Goal: Task Accomplishment & Management: Manage account settings

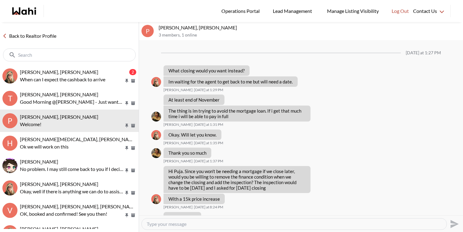
scroll to position [500, 0]
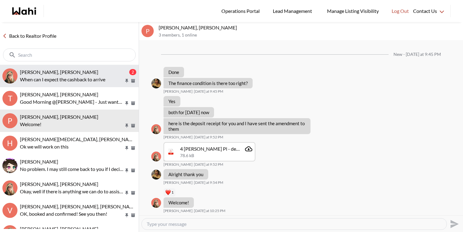
click at [71, 73] on span "David Rodriguez, Barbara" at bounding box center [59, 72] width 78 height 6
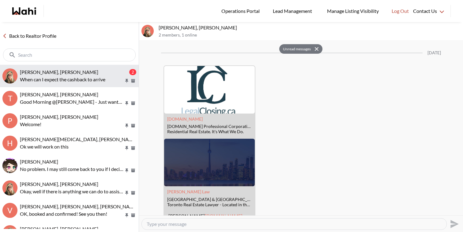
scroll to position [1165, 0]
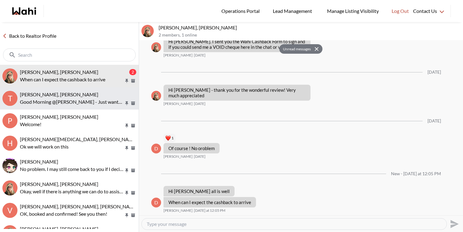
click at [73, 94] on span "[PERSON_NAME], [PERSON_NAME]" at bounding box center [59, 94] width 78 height 6
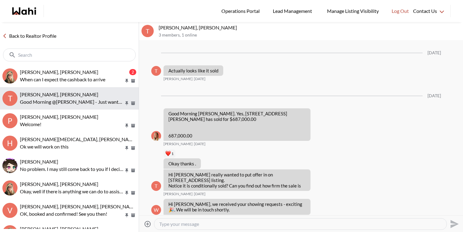
scroll to position [2725, 0]
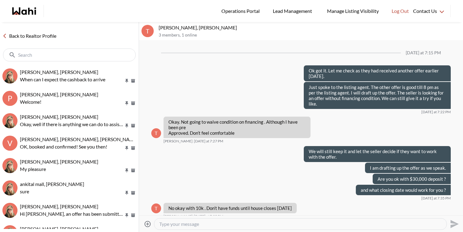
scroll to position [307, 0]
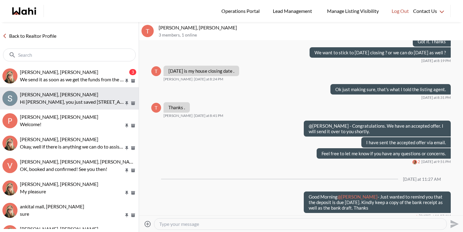
click at [89, 103] on p "Hi Scott, you just saved 1055 Dundas St E #227, Mississauga. Would you like to …" at bounding box center [72, 101] width 104 height 7
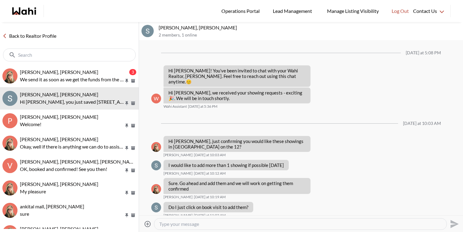
scroll to position [147, 0]
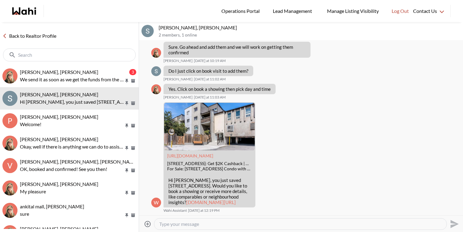
click at [203, 221] on textarea "Type your message" at bounding box center [300, 224] width 283 height 6
paste textarea "Hi there - here is the RECO Information Guide we discussed, you can also find i…"
type textarea "Hi there - here is the RECO Information Guide we discussed, you can also find i…"
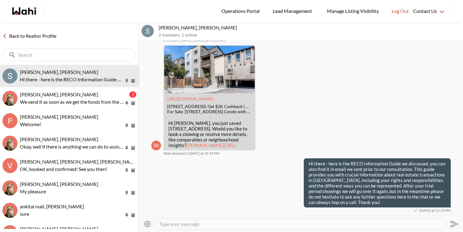
click at [148, 222] on icon at bounding box center [148, 223] width 6 height 6
click at [0, 0] on input "Attach files" at bounding box center [0, 0] width 0 height 0
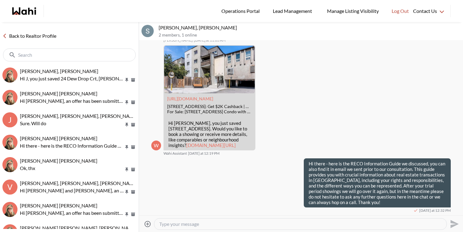
scroll to position [238, 0]
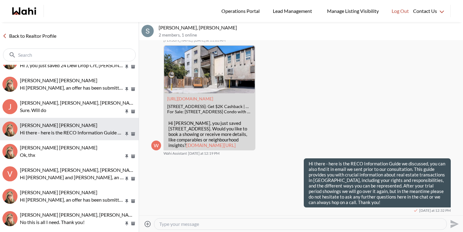
click at [75, 135] on p "Hi there - here is the RECO Information Guide we discussed, you can also find i…" at bounding box center [72, 132] width 104 height 7
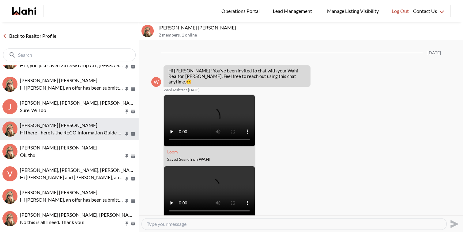
scroll to position [199, 0]
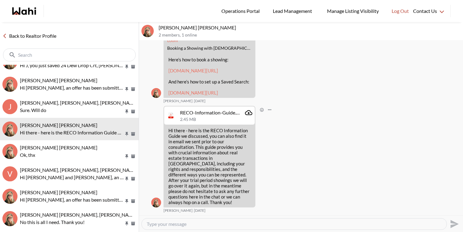
click at [247, 116] on icon "Attachment" at bounding box center [248, 112] width 7 height 7
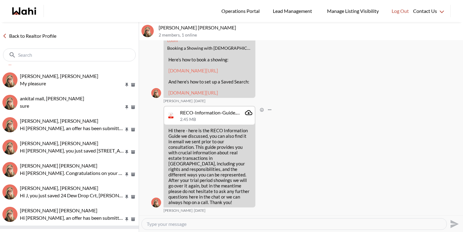
scroll to position [0, 0]
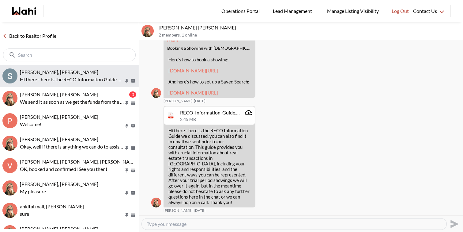
click at [95, 77] on p "Hi there - here is the RECO Information Guide we discussed, you can also find i…" at bounding box center [72, 79] width 104 height 7
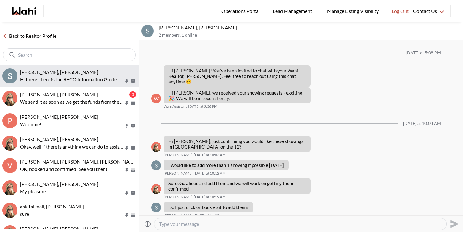
scroll to position [204, 0]
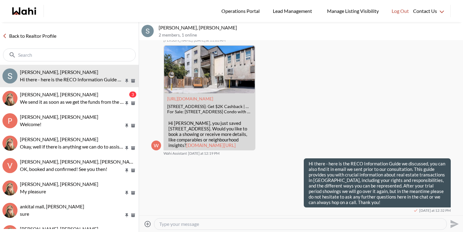
click at [147, 223] on icon at bounding box center [148, 223] width 6 height 6
click at [0, 0] on input "Attach files" at bounding box center [0, 0] width 0 height 0
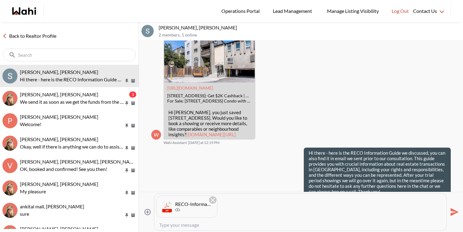
click at [456, 213] on icon "Send" at bounding box center [455, 212] width 8 height 8
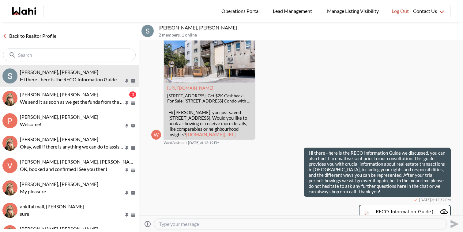
scroll to position [231, 0]
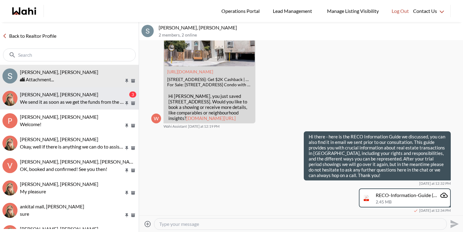
click at [116, 103] on p "We send it as soon as we get the funds from the listing brokerage" at bounding box center [72, 101] width 104 height 7
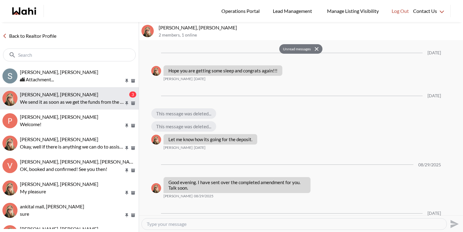
scroll to position [1035, 0]
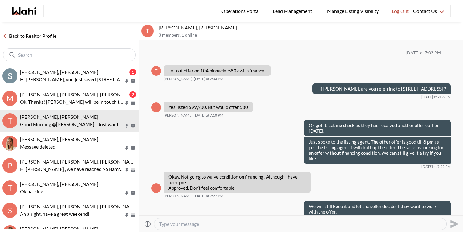
scroll to position [368, 0]
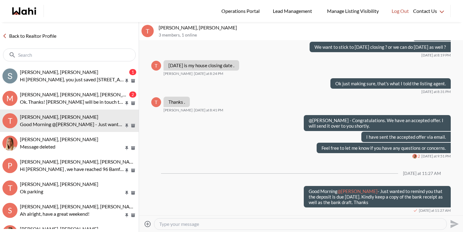
click at [88, 91] on span "Michael Man, Maria Odejar, Michelle" at bounding box center [79, 94] width 119 height 6
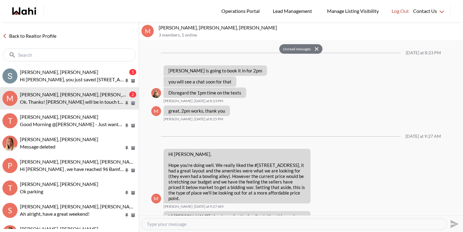
scroll to position [779, 0]
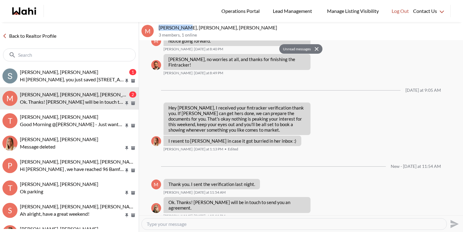
drag, startPoint x: 186, startPoint y: 28, endPoint x: 159, endPoint y: 25, distance: 26.8
click at [159, 25] on p "Michael Man, Maria Odejar, Michelle" at bounding box center [310, 28] width 302 height 6
copy p "Michael Man"
click at [191, 222] on textarea "Type your message" at bounding box center [294, 224] width 295 height 6
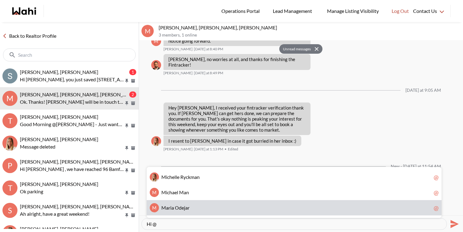
click at [193, 208] on span "M a r i a O d e j a r" at bounding box center [296, 207] width 270 height 6
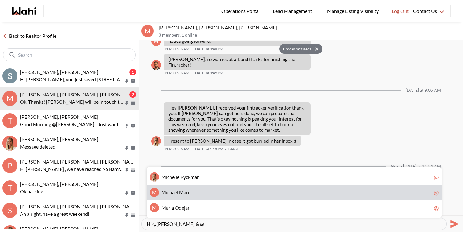
click at [188, 188] on div "M M i c h a e l M a n @" at bounding box center [294, 191] width 295 height 15
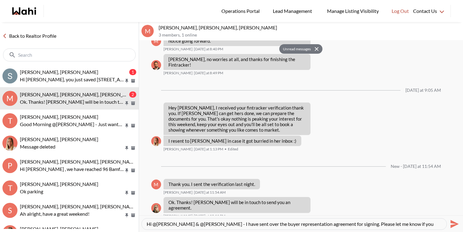
scroll to position [6, 0]
type textarea "Hi @Maria Odejar & @Michael Man - I have sent over the buyer representation agr…"
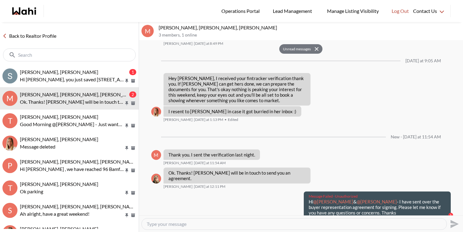
drag, startPoint x: 383, startPoint y: 207, endPoint x: 307, endPoint y: 197, distance: 77.0
click at [307, 197] on div "Message Failed · Unauthorized Hi @Maria Odejar & @Michael Man - I have sent ove…" at bounding box center [377, 204] width 147 height 26
copy p "Hi @Maria Odejar & @Michael Man - I have sent over the buyer representation agr…"
click at [309, 225] on textarea "Type your message" at bounding box center [294, 224] width 295 height 6
paste textarea "Hi @[PERSON_NAME] & @[PERSON_NAME] - I have sent over the buyer representation …"
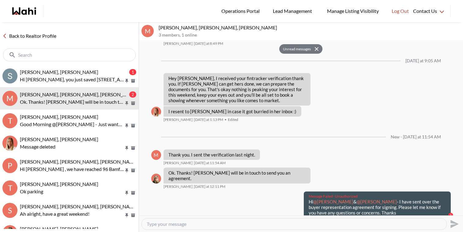
type textarea "Hi @Maria Odejar & @Michael Man - I have sent over the buyer representation agr…"
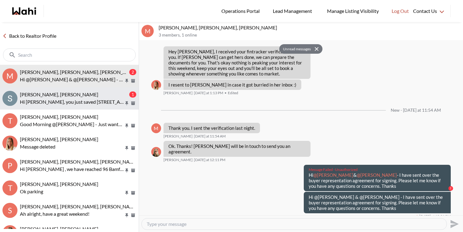
click at [80, 95] on div "[PERSON_NAME], [PERSON_NAME]" at bounding box center [74, 94] width 108 height 6
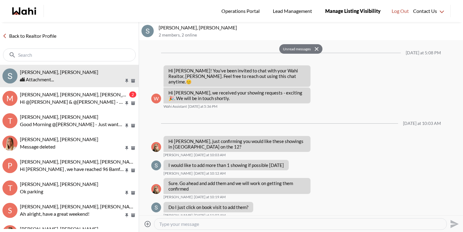
scroll to position [270, 0]
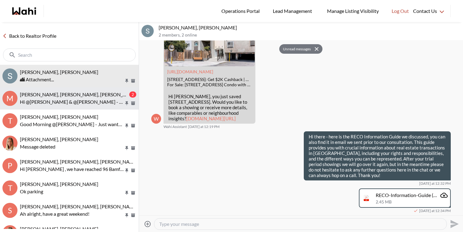
click at [84, 103] on p "Hi @Maria Odejar & @Michael Man - I have sent over the buyer representation agr…" at bounding box center [72, 101] width 104 height 7
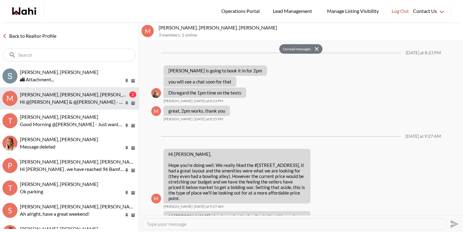
scroll to position [835, 0]
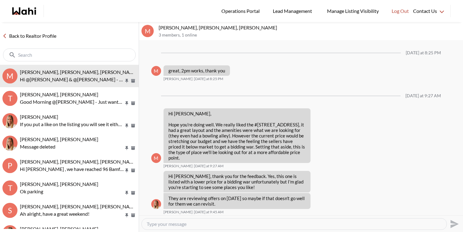
scroll to position [768, 0]
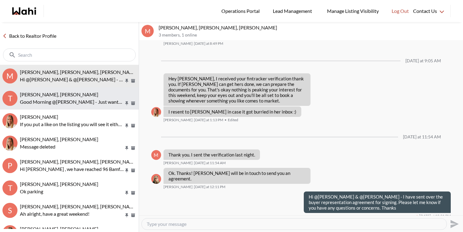
click at [74, 96] on span "Tanya Fita, Faraz, Michelle" at bounding box center [59, 94] width 78 height 6
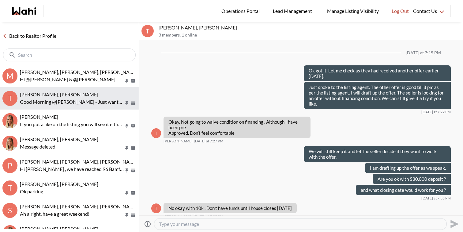
scroll to position [307, 0]
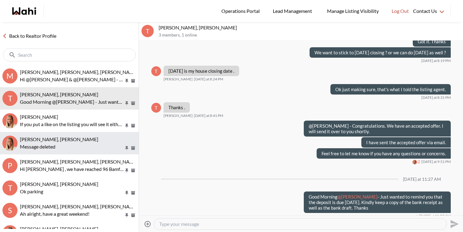
click at [66, 143] on div "Message deleted" at bounding box center [78, 146] width 116 height 7
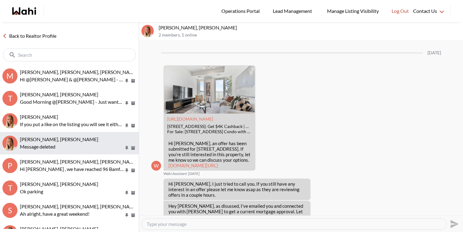
scroll to position [766, 0]
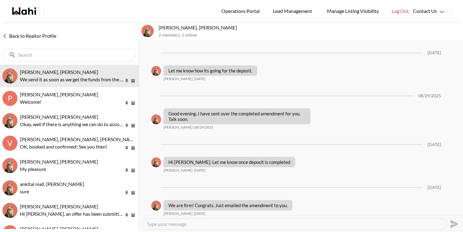
scroll to position [942, 0]
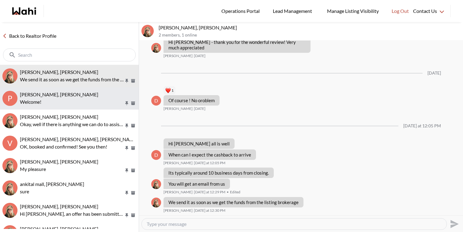
click at [77, 97] on span "[PERSON_NAME], [PERSON_NAME]" at bounding box center [59, 94] width 78 height 6
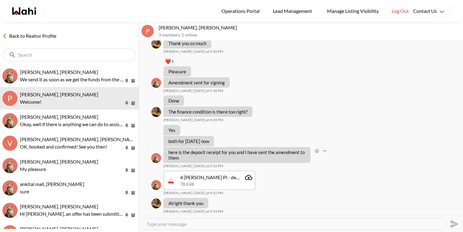
scroll to position [289, 0]
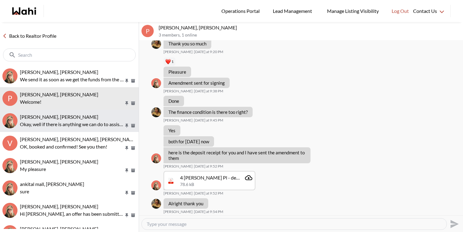
click at [61, 129] on button "[PERSON_NAME], [PERSON_NAME], well if there is anything we can do to assist or …" at bounding box center [69, 120] width 139 height 22
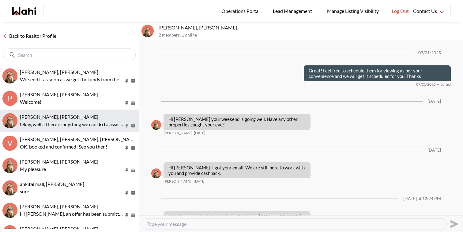
scroll to position [579, 0]
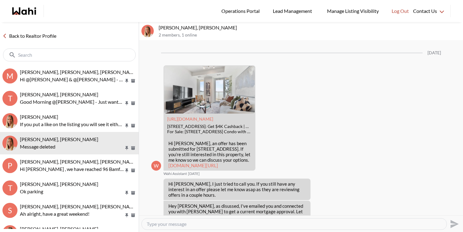
scroll to position [766, 0]
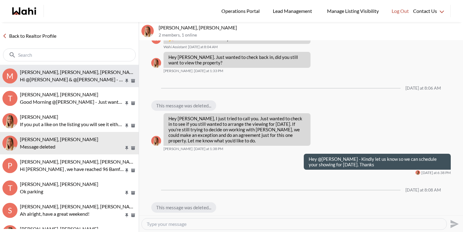
click at [58, 79] on p "Hi @Maria Odejar & @Michael Man - I have sent over the buyer representation agr…" at bounding box center [72, 79] width 104 height 7
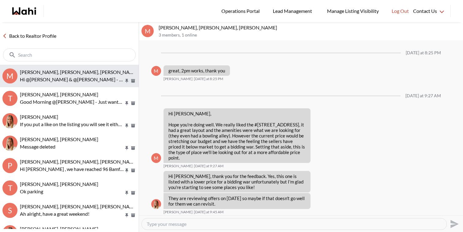
scroll to position [768, 0]
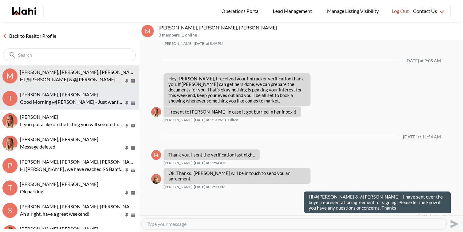
click at [58, 100] on p "Good Morning @Tanya Fita - Just wanted to remind you that the deposit is due to…" at bounding box center [72, 101] width 104 height 7
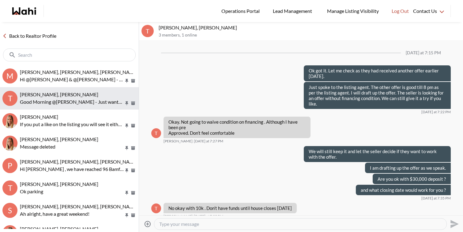
scroll to position [307, 0]
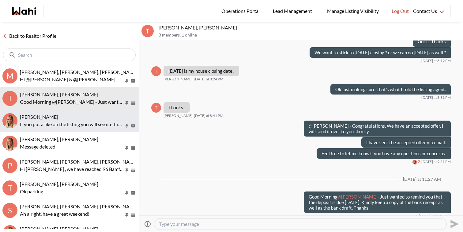
click at [64, 118] on div "Ritu Gill, Michelle" at bounding box center [78, 117] width 116 height 6
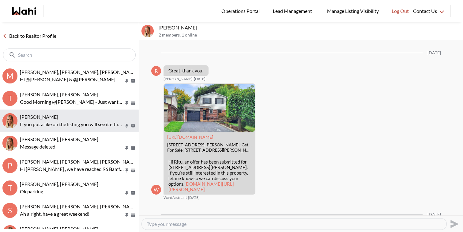
scroll to position [818, 0]
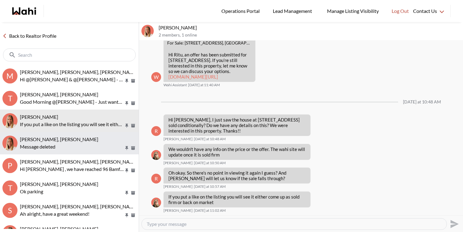
click at [66, 133] on button "Efrem Abraham, Michelle Message deleted" at bounding box center [69, 143] width 139 height 22
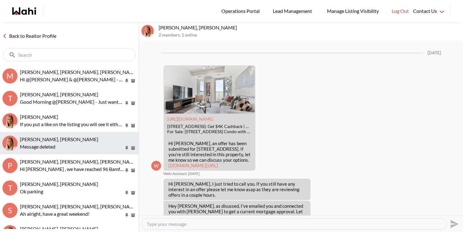
scroll to position [766, 0]
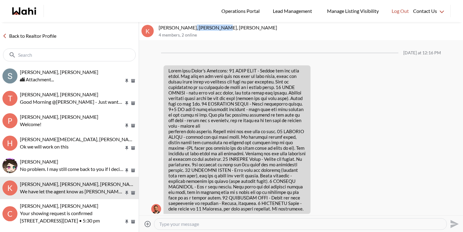
scroll to position [1308, 0]
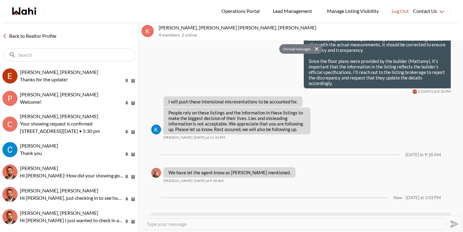
scroll to position [1332, 0]
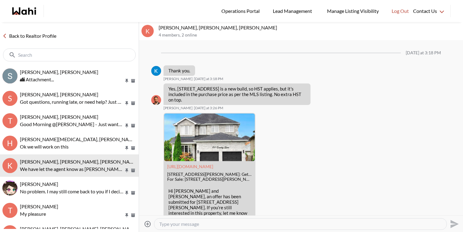
scroll to position [1041, 0]
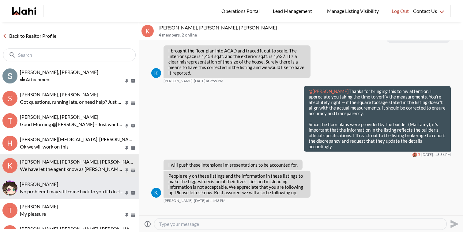
click at [67, 184] on div "liuhong chen, Faraz" at bounding box center [78, 184] width 116 height 6
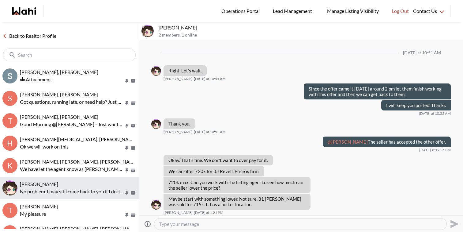
scroll to position [411, 0]
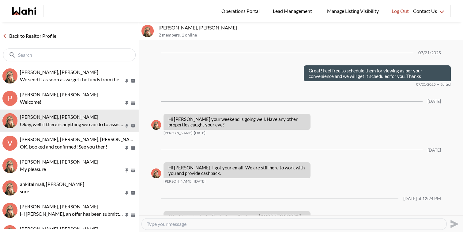
scroll to position [579, 0]
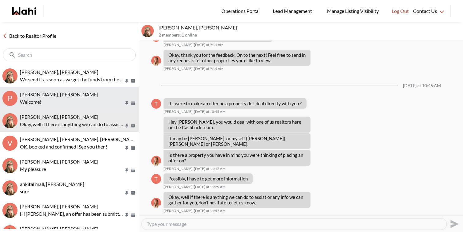
click at [80, 93] on span "[PERSON_NAME], [PERSON_NAME]" at bounding box center [59, 94] width 78 height 6
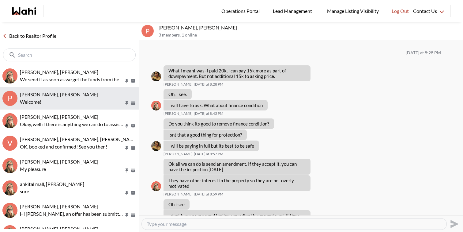
scroll to position [317, 0]
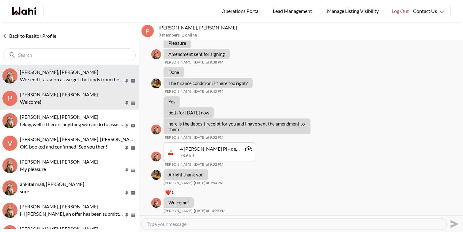
click at [84, 80] on p "We send it as soon as we get the funds from the listing brokerage" at bounding box center [72, 79] width 104 height 7
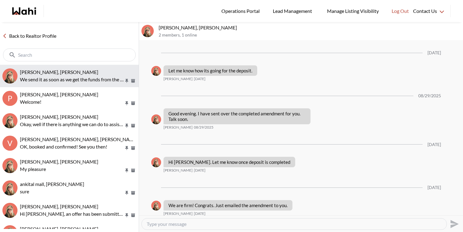
scroll to position [942, 0]
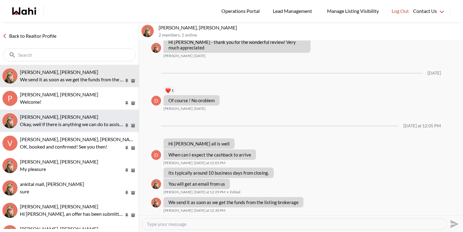
click at [77, 118] on div "[PERSON_NAME], [PERSON_NAME]" at bounding box center [78, 117] width 116 height 6
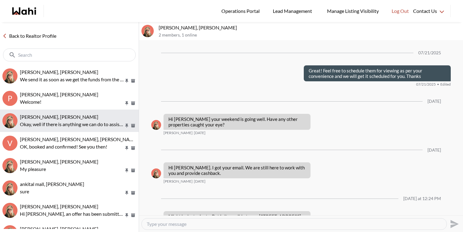
scroll to position [579, 0]
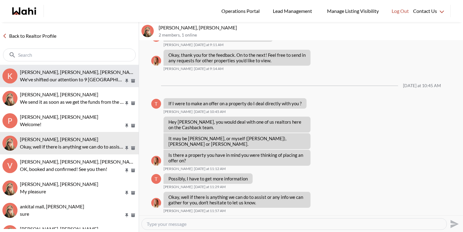
click at [78, 69] on span "Kevin McKay, Fawzia Sheikh, Faraz, Behnam" at bounding box center [79, 72] width 119 height 6
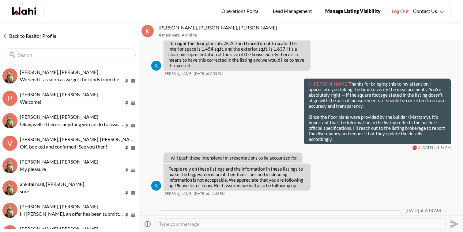
scroll to position [3922, 0]
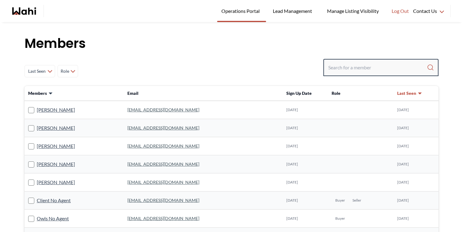
click at [356, 62] on input "Search input" at bounding box center [378, 67] width 99 height 11
type input "[PERSON_NAME]"
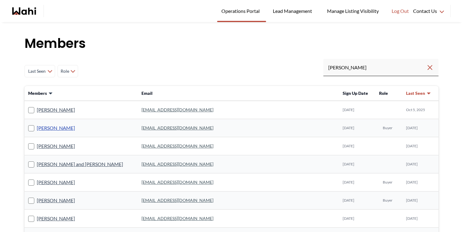
click at [62, 127] on link "[PERSON_NAME]" at bounding box center [56, 128] width 38 height 8
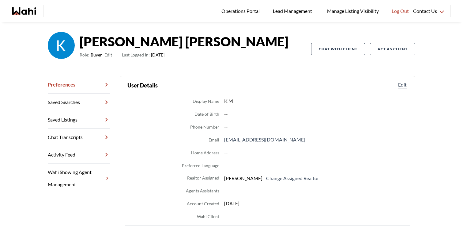
scroll to position [40, 0]
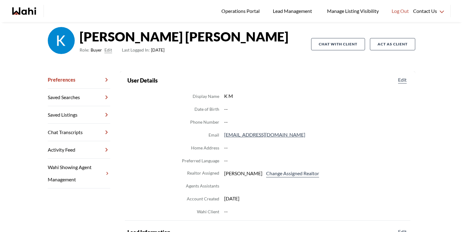
click at [83, 128] on link "Chat Transcripts" at bounding box center [79, 131] width 63 height 17
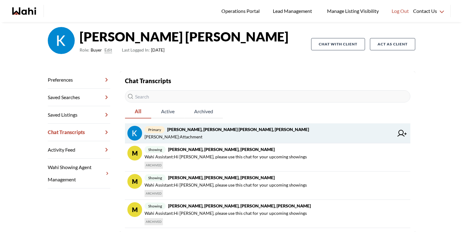
click at [329, 138] on span "Barbara Funt : Attachment" at bounding box center [269, 136] width 249 height 7
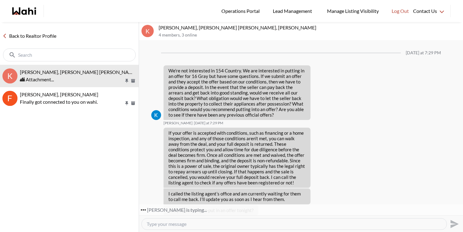
scroll to position [1011, 0]
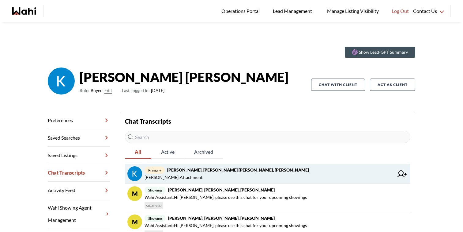
click at [400, 175] on icon at bounding box center [402, 173] width 9 height 7
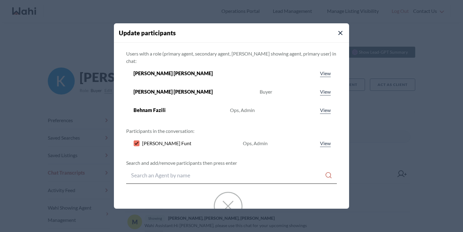
click at [337, 36] on button "Close Modal" at bounding box center [340, 32] width 7 height 7
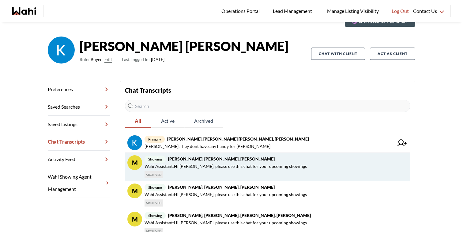
scroll to position [61, 0]
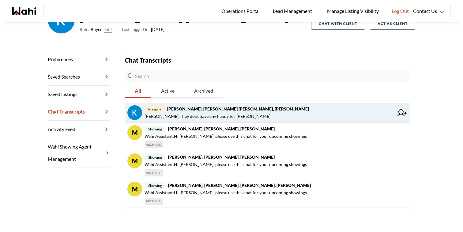
click at [244, 112] on span "primary Kevin McKay, Fawzia Sheikh, Barbara, Behnam" at bounding box center [269, 108] width 249 height 7
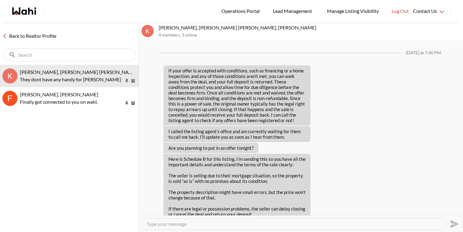
scroll to position [967, 0]
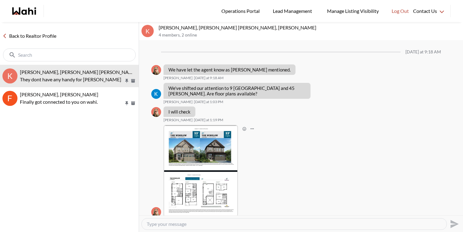
click at [204, 134] on img at bounding box center [200, 170] width 73 height 91
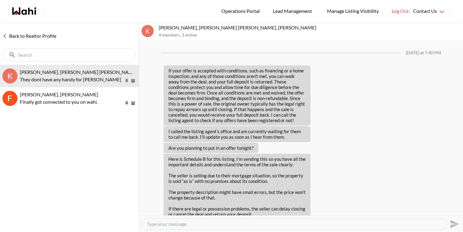
scroll to position [967, 0]
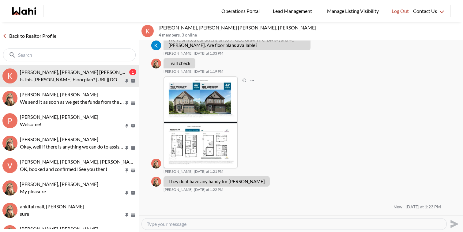
scroll to position [1041, 0]
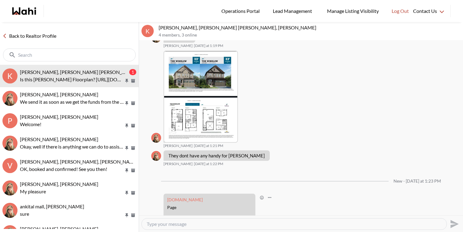
click at [218, 221] on link "[DOMAIN_NAME][URL]" at bounding box center [194, 224] width 50 height 6
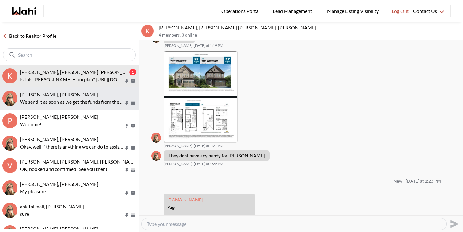
click at [54, 100] on p "We send it as soon as we get the funds from the listing brokerage" at bounding box center [72, 101] width 104 height 7
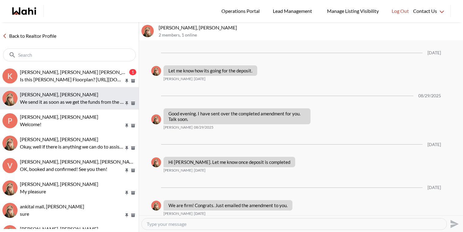
scroll to position [942, 0]
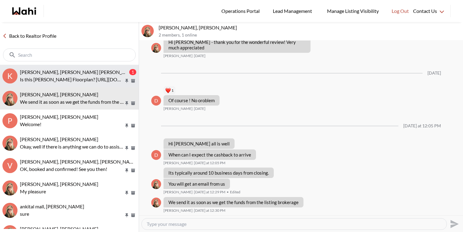
click at [62, 81] on p "Is this Mcbride's Floorplan? https://mattamyhomes.com/ontario/simcoe/barrie/vic…" at bounding box center [72, 79] width 104 height 7
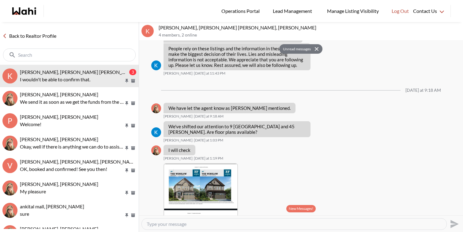
scroll to position [1083, 0]
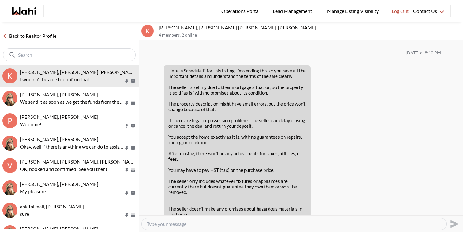
scroll to position [970, 0]
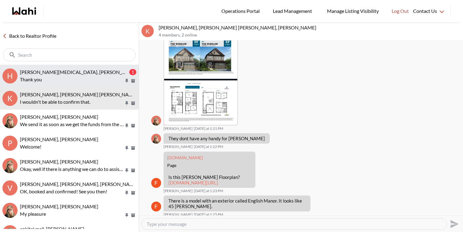
click at [79, 74] on div "[PERSON_NAME][MEDICAL_DATA], [PERSON_NAME]" at bounding box center [74, 72] width 108 height 6
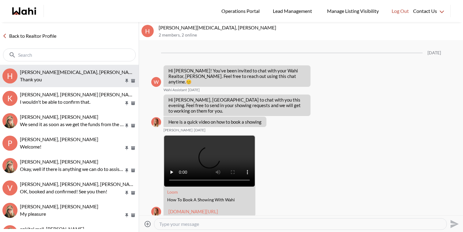
scroll to position [744, 0]
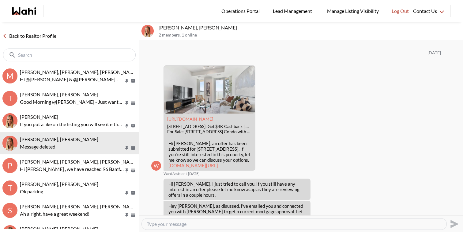
scroll to position [766, 0]
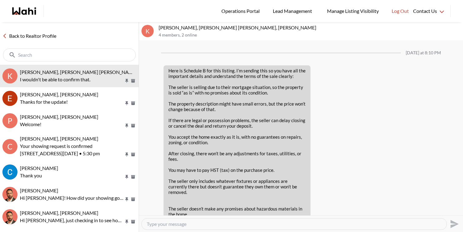
scroll to position [970, 0]
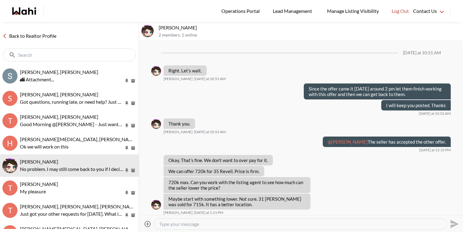
scroll to position [411, 0]
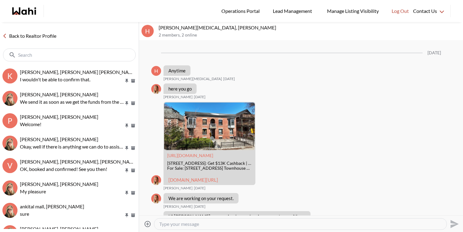
scroll to position [455, 0]
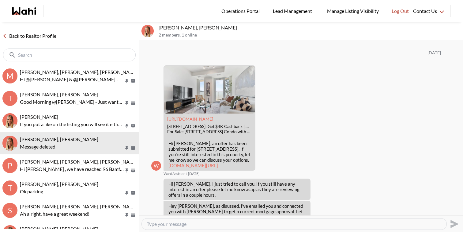
scroll to position [766, 0]
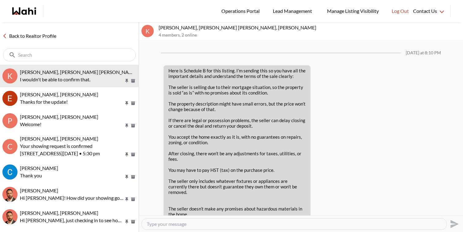
scroll to position [970, 0]
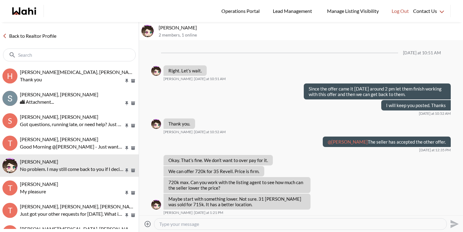
scroll to position [411, 0]
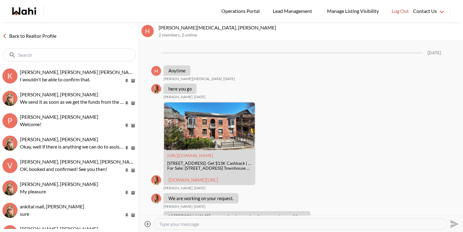
scroll to position [455, 0]
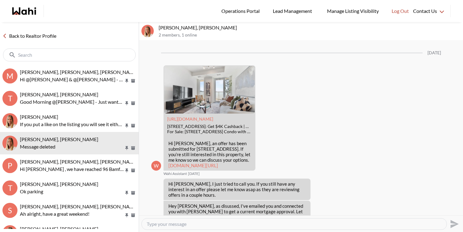
scroll to position [766, 0]
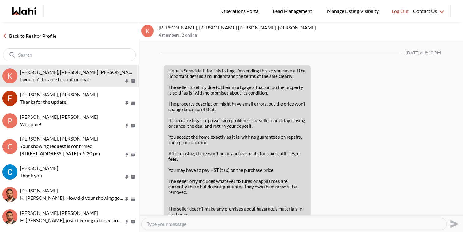
scroll to position [970, 0]
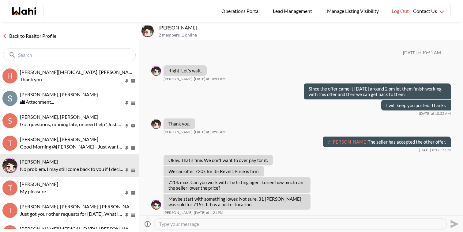
scroll to position [411, 0]
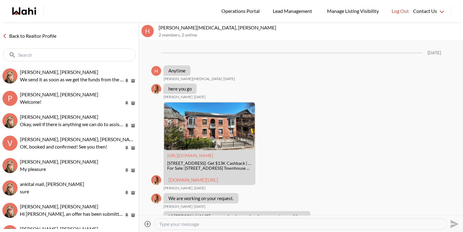
scroll to position [455, 0]
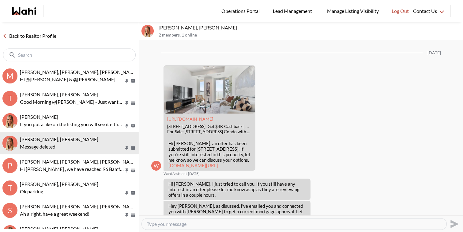
scroll to position [766, 0]
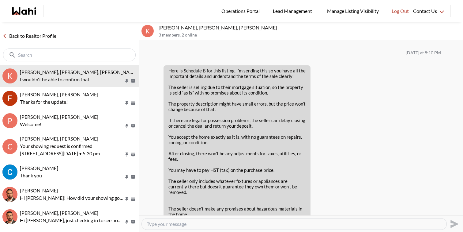
scroll to position [970, 0]
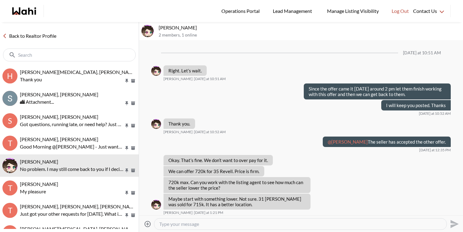
scroll to position [411, 0]
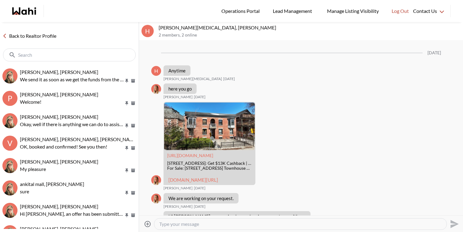
scroll to position [455, 0]
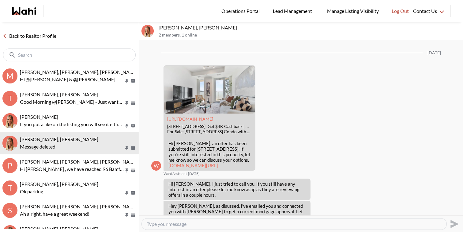
scroll to position [766, 0]
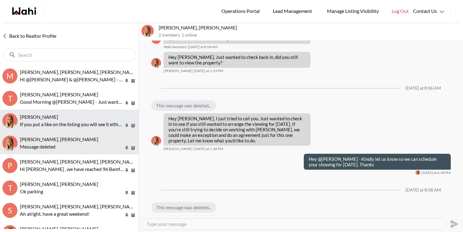
click at [70, 120] on div "Ritu Gill, Michelle If you put a like on the listing you will see it either com…" at bounding box center [78, 121] width 116 height 14
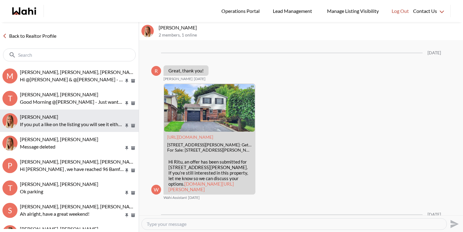
scroll to position [818, 0]
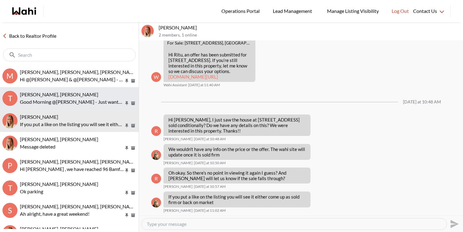
click at [78, 104] on p "Good Morning @[PERSON_NAME] - Just wanted to remind you that the deposit is due…" at bounding box center [72, 101] width 104 height 7
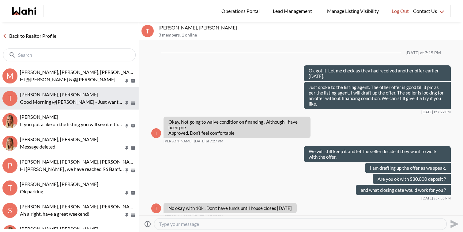
scroll to position [307, 0]
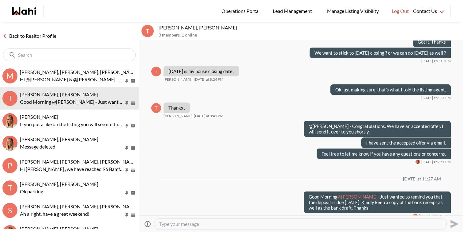
click at [260, 222] on textarea "Type your message" at bounding box center [300, 224] width 283 height 6
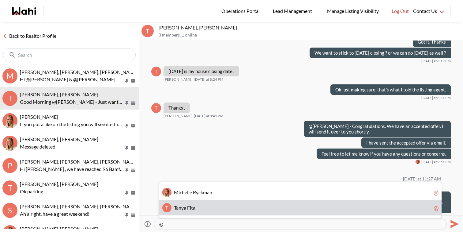
click at [252, 211] on div "T T a n y a F i t a @" at bounding box center [300, 207] width 283 height 15
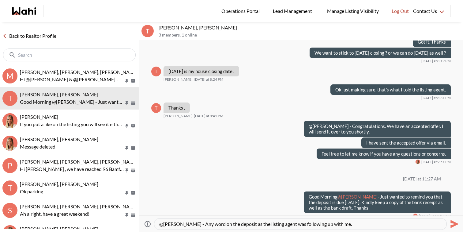
type textarea "@Tanya Fita - Any word on the deposit as the listing agent was following up wit…"
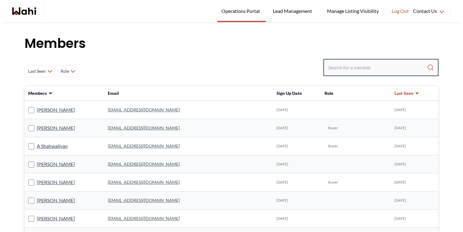
click at [341, 73] on input "Search input" at bounding box center [378, 67] width 99 height 11
paste input "[PERSON_NAME][EMAIL_ADDRESS][PERSON_NAME][DOMAIN_NAME]"
type input "[PERSON_NAME][EMAIL_ADDRESS][PERSON_NAME][DOMAIN_NAME]"
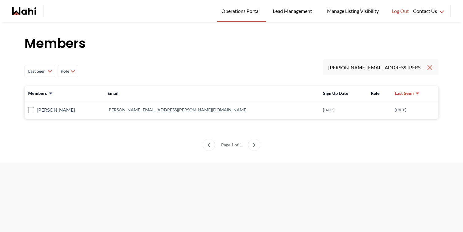
click at [96, 110] on div "[PERSON_NAME]" at bounding box center [64, 110] width 72 height 8
click at [69, 113] on link "[PERSON_NAME]" at bounding box center [56, 110] width 38 height 8
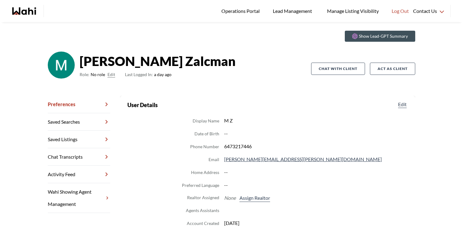
scroll to position [16, 0]
click at [114, 74] on button "Edit" at bounding box center [112, 73] width 8 height 7
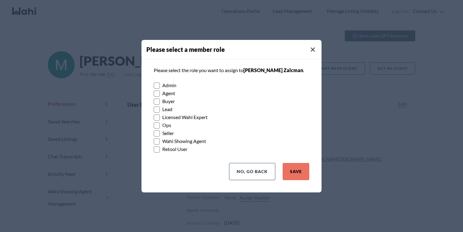
click at [169, 103] on label "Buyer" at bounding box center [232, 101] width 156 height 8
click at [154, 101] on input "Buyer" at bounding box center [154, 99] width 0 height 4
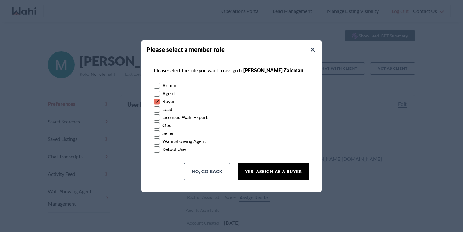
click at [258, 168] on button "Yes, Assign as a Buyer" at bounding box center [274, 171] width 72 height 17
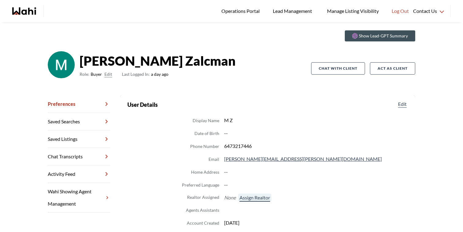
click at [250, 197] on button "Assign Realtor" at bounding box center [254, 197] width 33 height 8
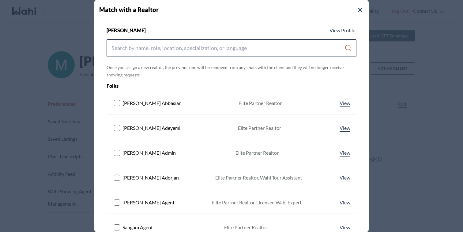
click at [154, 47] on input "Search input" at bounding box center [228, 47] width 233 height 11
type input "g"
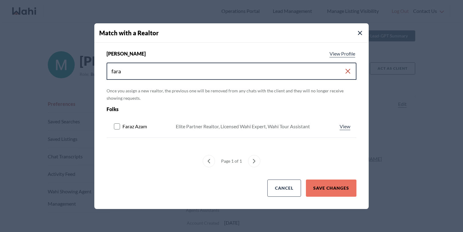
type input "fara"
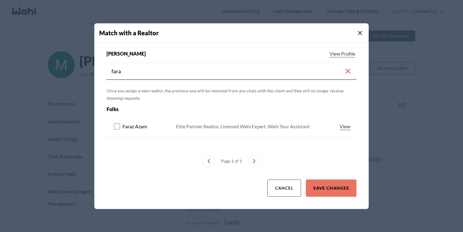
click at [119, 128] on rect at bounding box center [117, 126] width 6 height 6
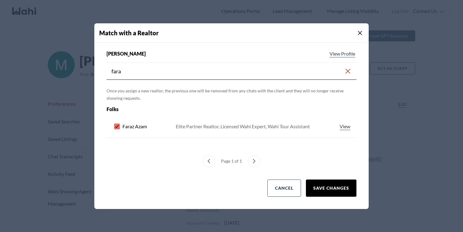
click at [325, 184] on button "Save Changes" at bounding box center [331, 187] width 51 height 17
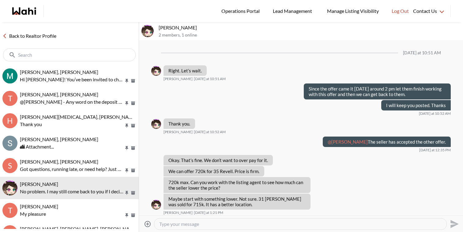
scroll to position [411, 0]
